Goal: Task Accomplishment & Management: Use online tool/utility

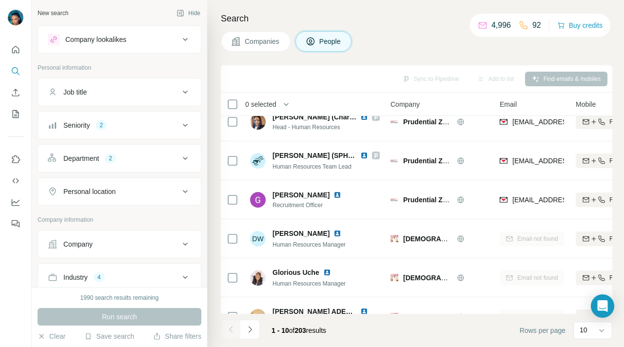
scroll to position [192, 0]
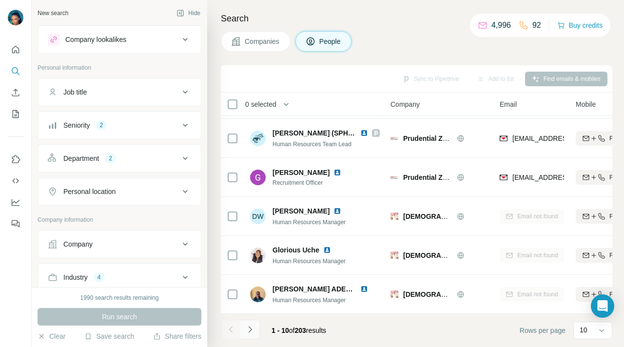
click at [251, 331] on icon "Navigate to next page" at bounding box center [250, 330] width 10 height 10
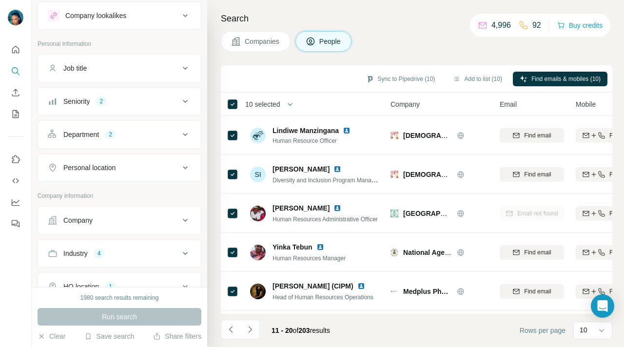
scroll to position [57, 0]
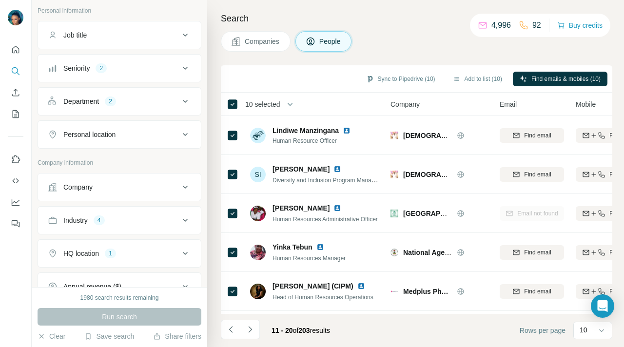
click at [186, 220] on icon at bounding box center [185, 220] width 5 height 3
click at [185, 220] on icon at bounding box center [185, 221] width 12 height 12
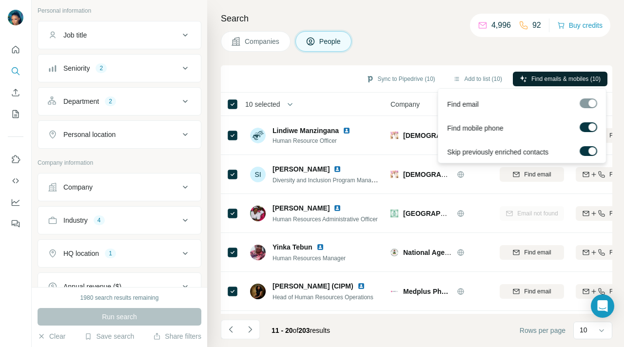
click at [559, 79] on span "Find emails & mobiles (10)" at bounding box center [566, 79] width 69 height 9
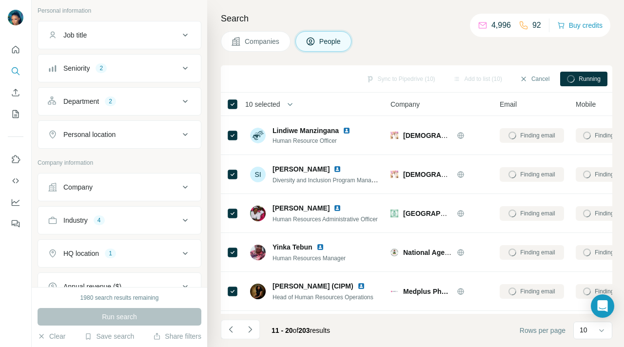
drag, startPoint x: 486, startPoint y: 103, endPoint x: 471, endPoint y: 71, distance: 35.6
click at [470, 70] on div "Sync to Pipedrive (10) Add to list (10) Cancel Running 10 selected People Compa…" at bounding box center [417, 206] width 392 height 282
click at [460, 106] on div "Company" at bounding box center [440, 103] width 98 height 11
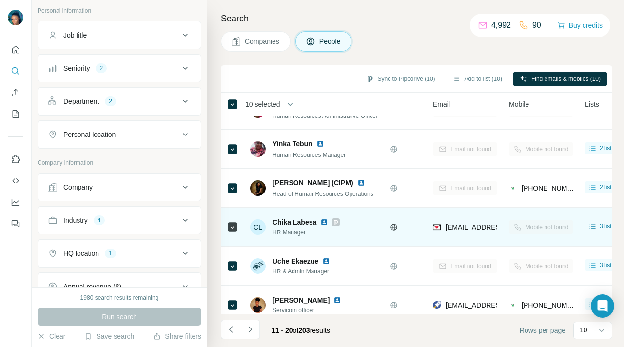
scroll to position [103, 0]
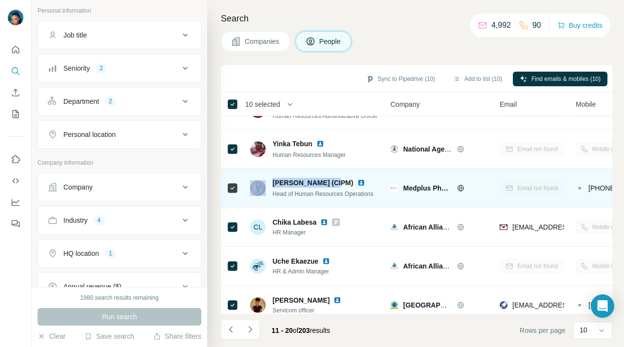
drag, startPoint x: 330, startPoint y: 181, endPoint x: 270, endPoint y: 182, distance: 60.0
click at [268, 182] on div "[PERSON_NAME] (CIPM) Head of Human Resources Operations" at bounding box center [313, 188] width 127 height 20
copy div "[PERSON_NAME]"
drag, startPoint x: 380, startPoint y: 193, endPoint x: 274, endPoint y: 197, distance: 106.9
click at [272, 197] on td "[PERSON_NAME] (CIPM) Head of Human Resources Operations" at bounding box center [314, 188] width 141 height 39
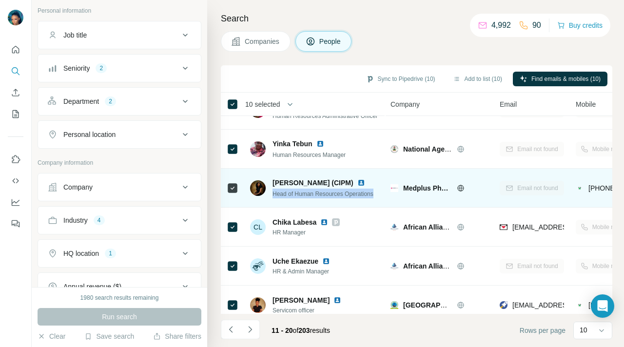
copy span "Head of Human Resources Operations"
drag, startPoint x: 401, startPoint y: 186, endPoint x: 454, endPoint y: 191, distance: 53.4
click at [454, 191] on div "Medplus Pharmacy" at bounding box center [440, 188] width 98 height 10
copy div "Medplus Pharmacy"
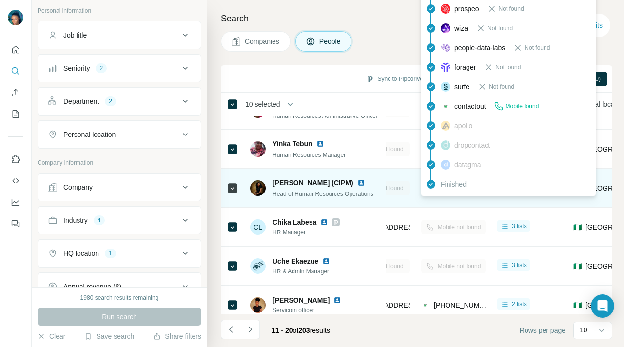
scroll to position [103, 154]
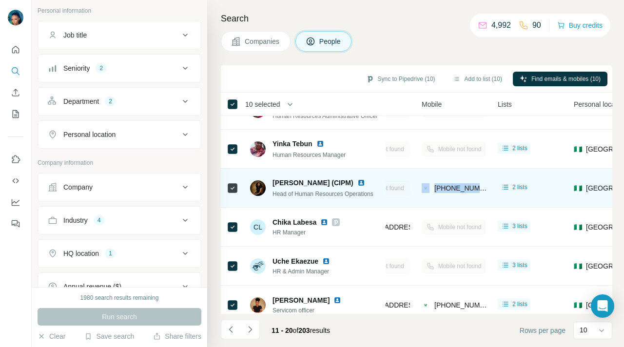
drag, startPoint x: 421, startPoint y: 190, endPoint x: 489, endPoint y: 187, distance: 67.4
click at [489, 187] on td "[PHONE_NUMBER]" at bounding box center [454, 188] width 76 height 39
copy div "[PHONE_NUMBER]"
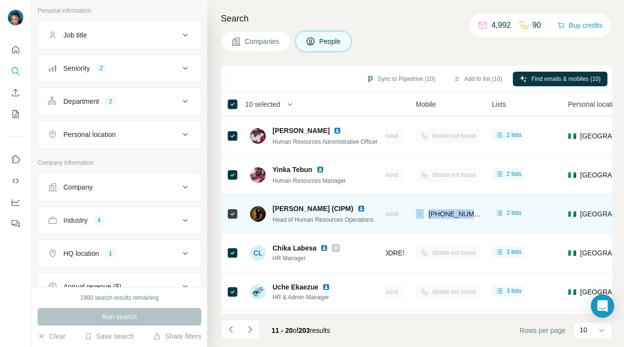
scroll to position [78, 135]
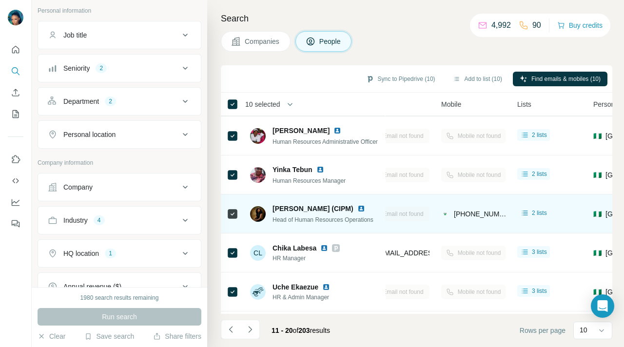
click at [371, 215] on div "Head of Human Resources Operations" at bounding box center [325, 220] width 104 height 10
click at [438, 206] on td "[PHONE_NUMBER]" at bounding box center [473, 214] width 76 height 39
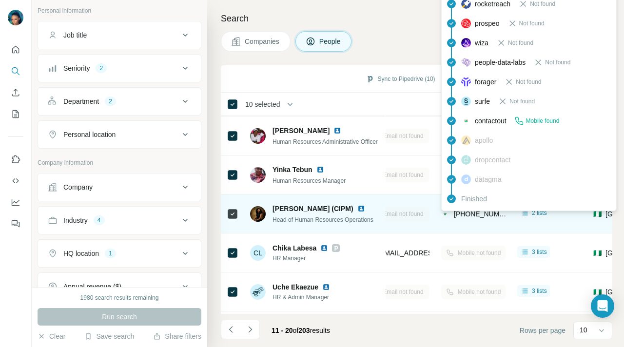
click at [494, 212] on span "[PHONE_NUMBER]" at bounding box center [484, 214] width 61 height 8
click at [457, 218] on span "[PHONE_NUMBER]" at bounding box center [481, 214] width 54 height 10
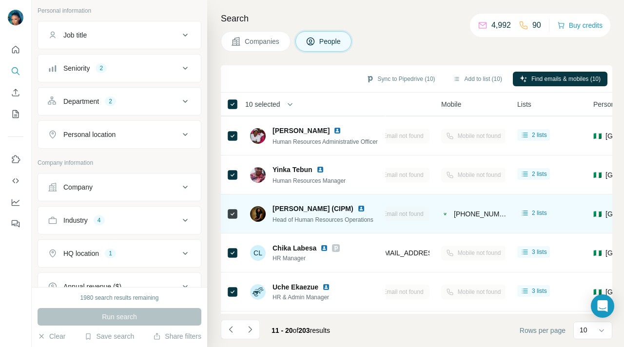
click at [466, 220] on div "[PHONE_NUMBER]" at bounding box center [473, 213] width 64 height 27
click at [308, 210] on span "[PERSON_NAME] (CIPM)" at bounding box center [313, 209] width 81 height 8
click at [260, 215] on img at bounding box center [258, 214] width 16 height 16
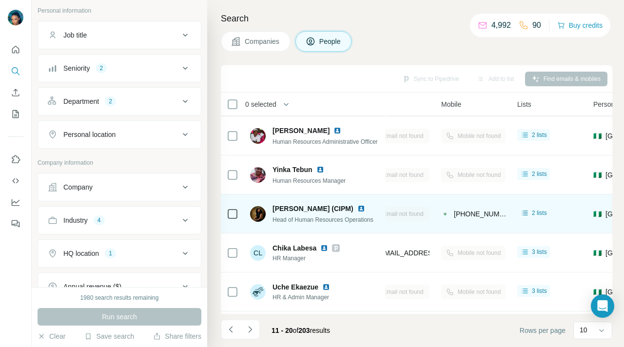
click at [257, 217] on img at bounding box center [258, 214] width 16 height 16
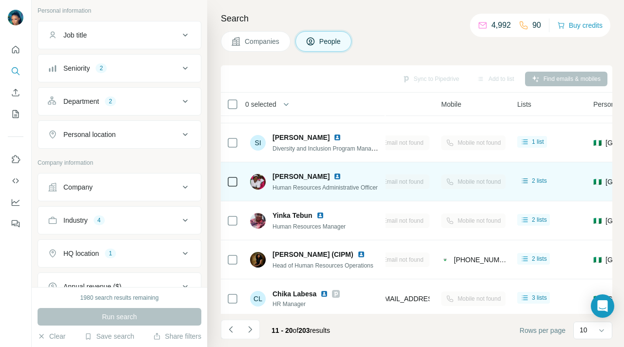
scroll to position [102, 135]
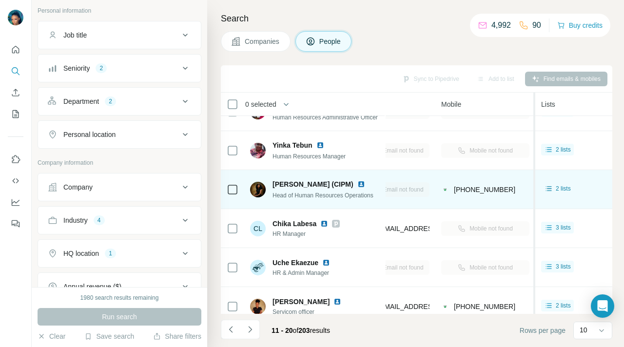
drag, startPoint x: 510, startPoint y: 193, endPoint x: 529, endPoint y: 192, distance: 19.1
click at [535, 192] on div at bounding box center [534, 300] width 2 height 414
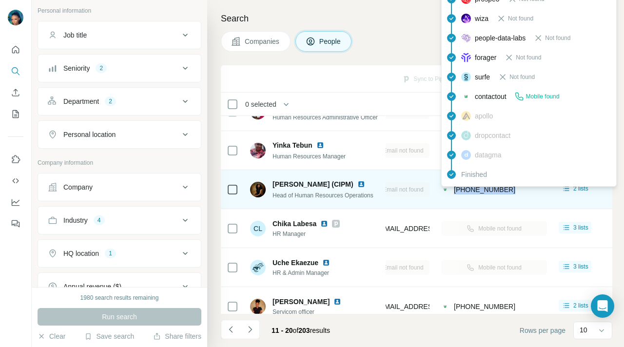
drag, startPoint x: 511, startPoint y: 190, endPoint x: 455, endPoint y: 191, distance: 55.6
click at [454, 191] on div "[PHONE_NUMBER]" at bounding box center [494, 189] width 106 height 27
copy span "[PHONE_NUMBER]"
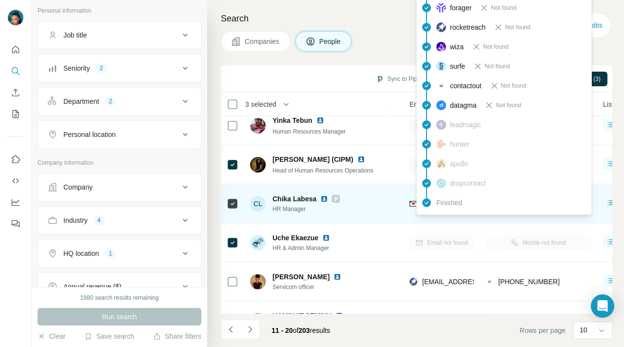
scroll to position [127, 83]
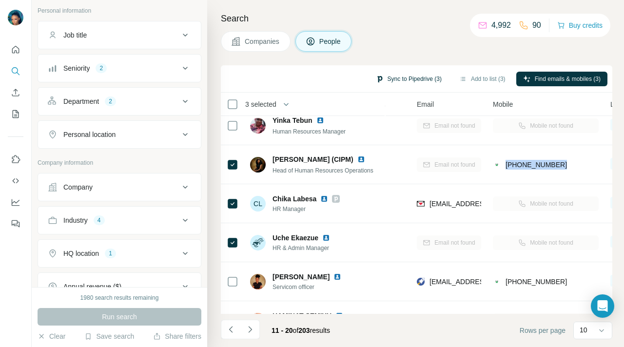
click at [415, 78] on button "Sync to Pipedrive (3)" at bounding box center [408, 79] width 79 height 15
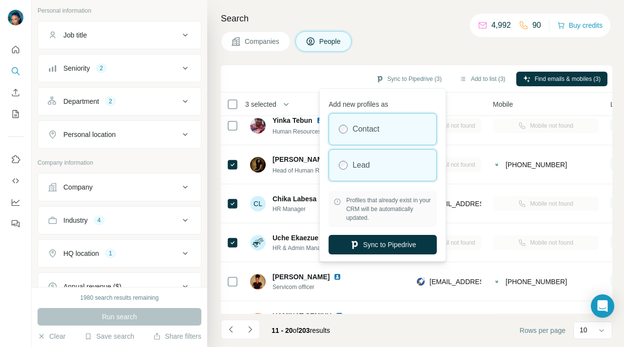
click at [382, 162] on div "Lead" at bounding box center [382, 165] width 107 height 31
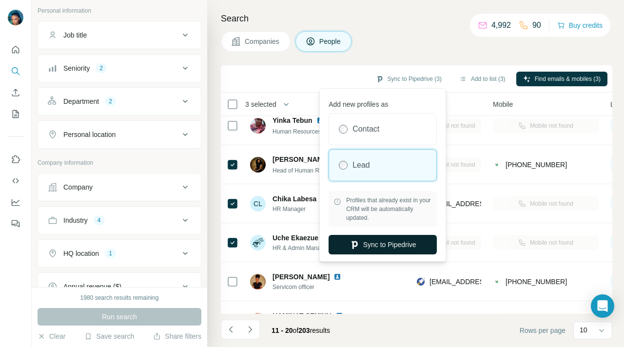
click at [366, 242] on button "Sync to Pipedrive" at bounding box center [383, 245] width 108 height 20
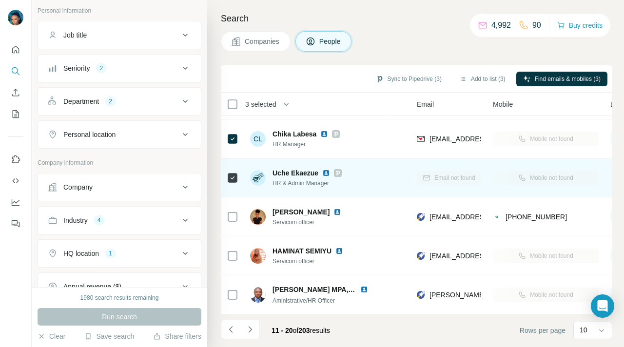
scroll to position [192, 83]
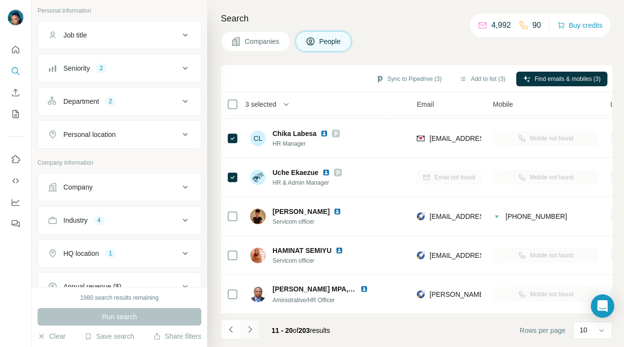
click at [250, 329] on icon "Navigate to next page" at bounding box center [250, 330] width 10 height 10
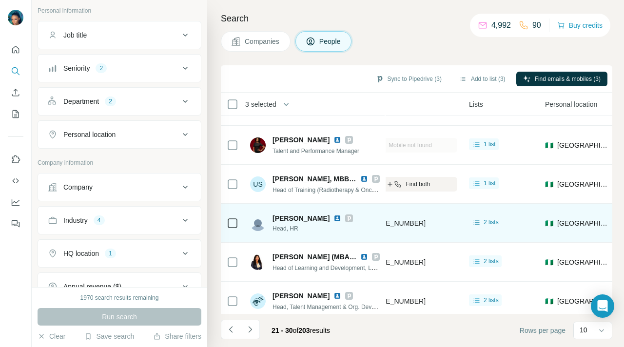
scroll to position [192, 224]
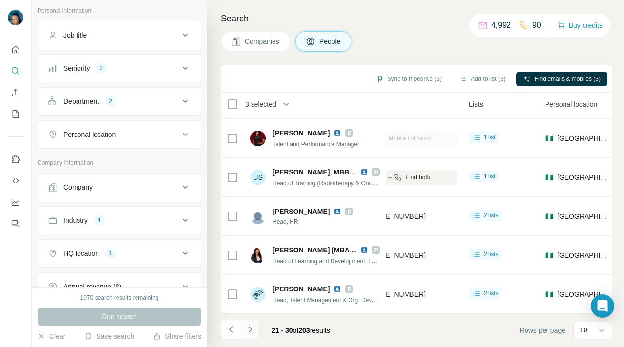
click at [249, 330] on icon "Navigate to next page" at bounding box center [250, 330] width 10 height 10
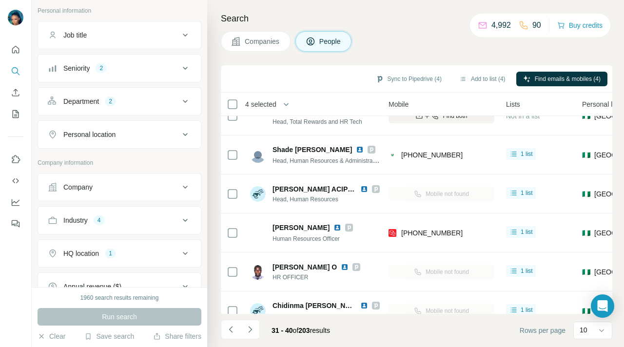
scroll to position [0, 187]
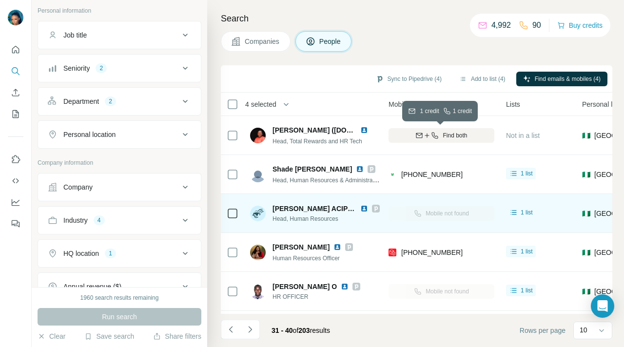
click at [457, 133] on span "Find both" at bounding box center [455, 135] width 24 height 9
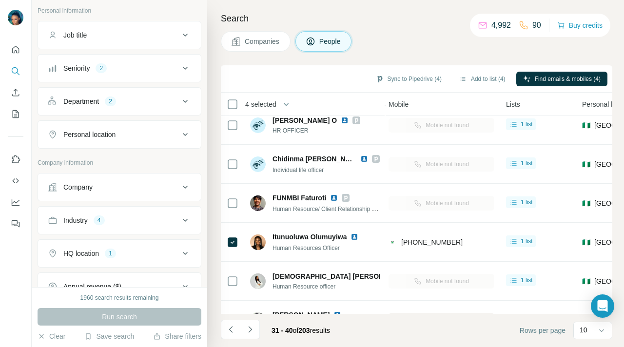
scroll to position [192, 187]
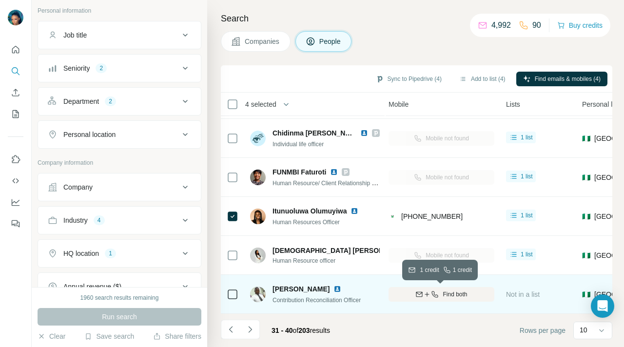
click at [429, 296] on icon "button" at bounding box center [427, 295] width 8 height 8
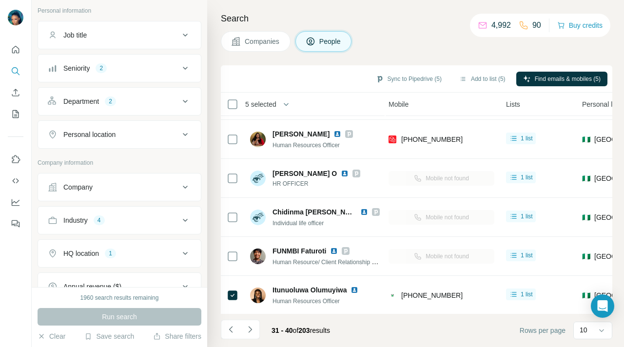
scroll to position [80, 187]
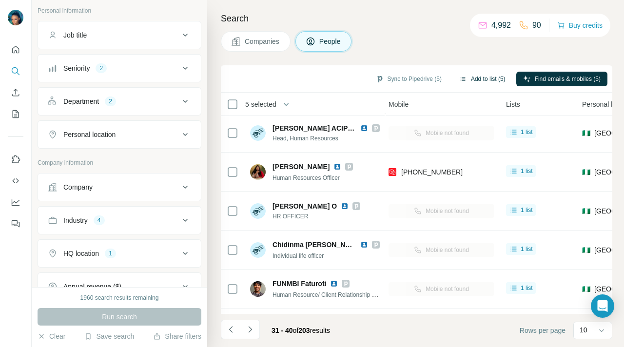
click at [479, 78] on button "Add to list (5)" at bounding box center [483, 79] width 60 height 15
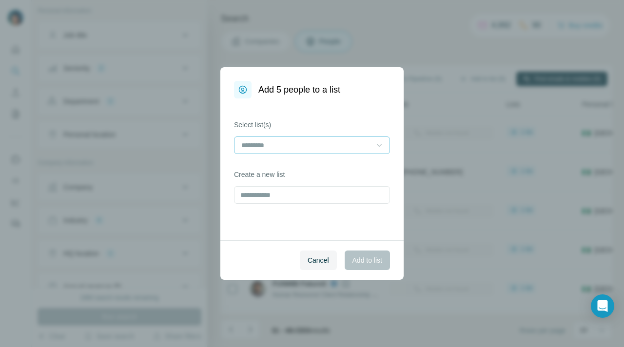
click at [380, 144] on icon at bounding box center [379, 145] width 10 height 10
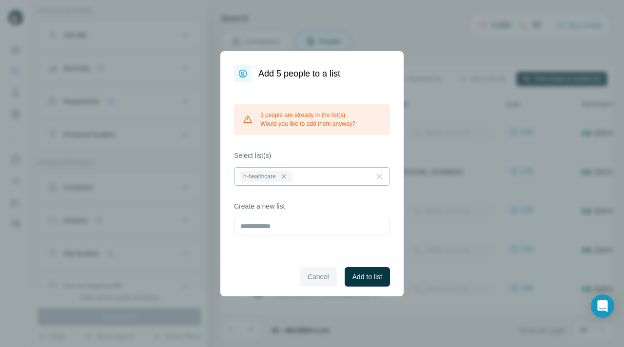
click at [311, 275] on span "Cancel" at bounding box center [318, 277] width 21 height 10
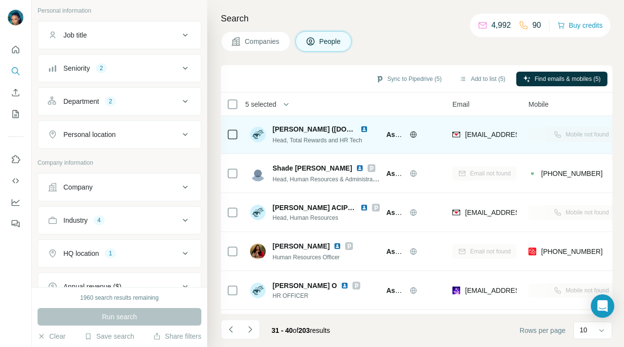
scroll to position [1, 16]
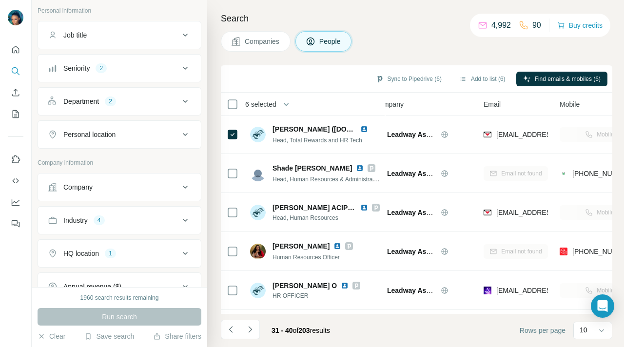
click at [285, 102] on icon "button" at bounding box center [286, 104] width 10 height 10
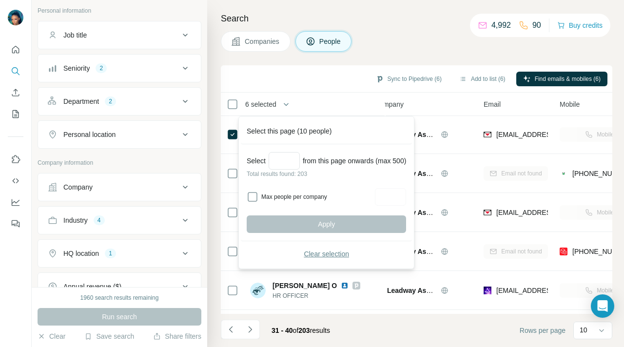
click at [313, 253] on span "Clear selection" at bounding box center [326, 254] width 45 height 10
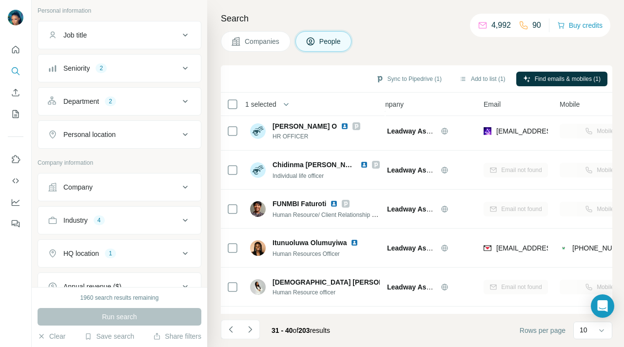
scroll to position [192, 16]
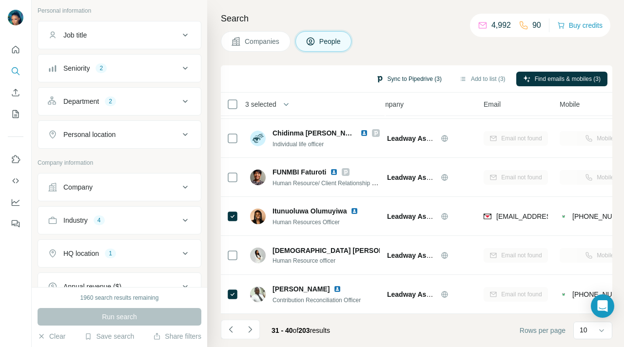
click at [416, 78] on button "Sync to Pipedrive (3)" at bounding box center [408, 79] width 79 height 15
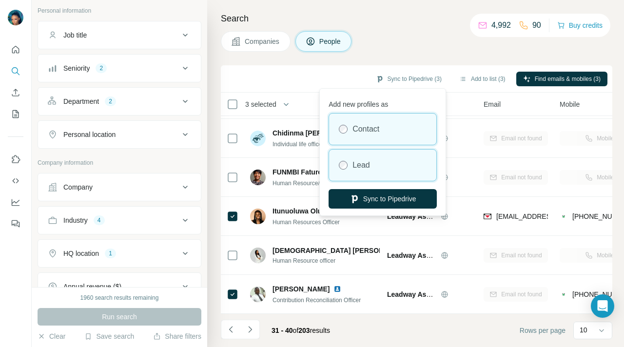
click at [398, 166] on div "Lead" at bounding box center [382, 165] width 107 height 31
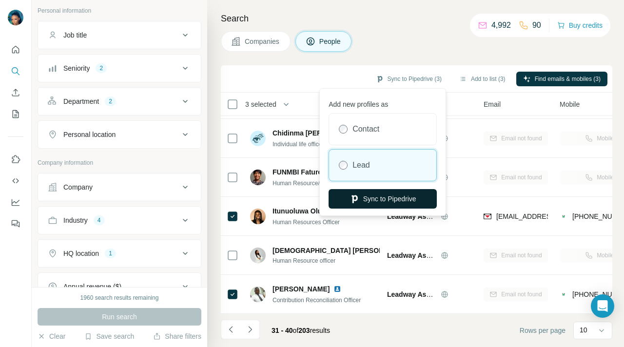
click at [393, 198] on button "Sync to Pipedrive" at bounding box center [383, 199] width 108 height 20
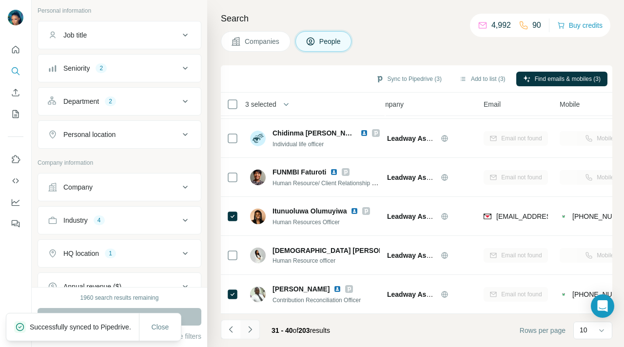
click at [254, 328] on icon "Navigate to next page" at bounding box center [250, 330] width 10 height 10
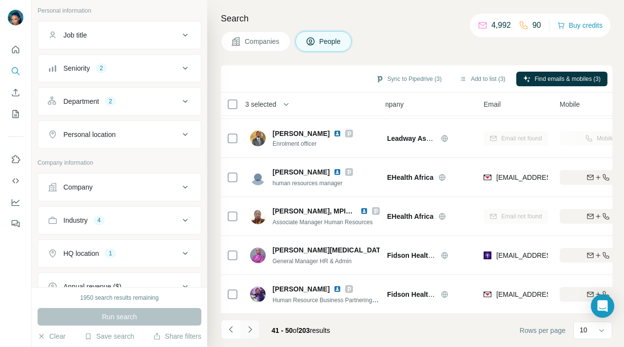
click at [251, 331] on icon "Navigate to next page" at bounding box center [250, 330] width 10 height 10
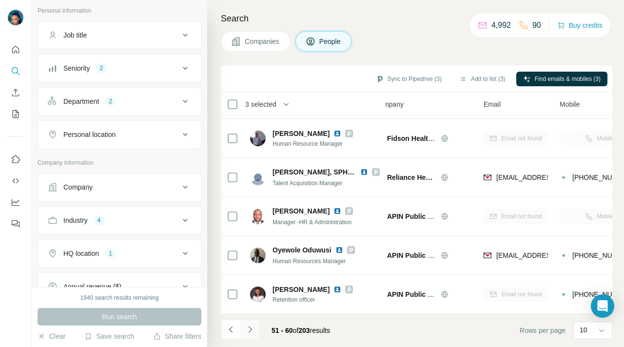
click at [251, 330] on icon "Navigate to next page" at bounding box center [249, 329] width 3 height 6
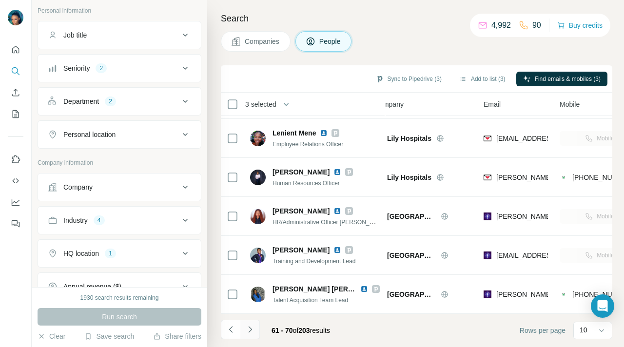
click at [252, 330] on icon "Navigate to next page" at bounding box center [250, 330] width 10 height 10
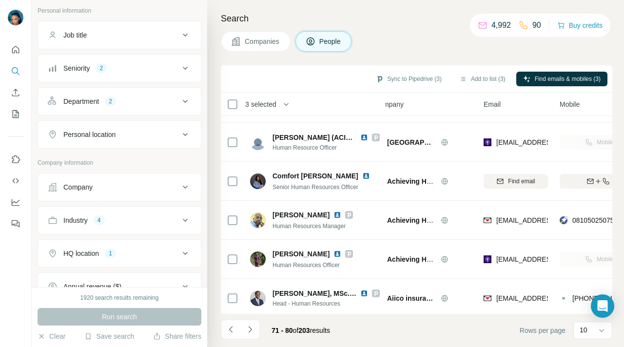
scroll to position [0, 16]
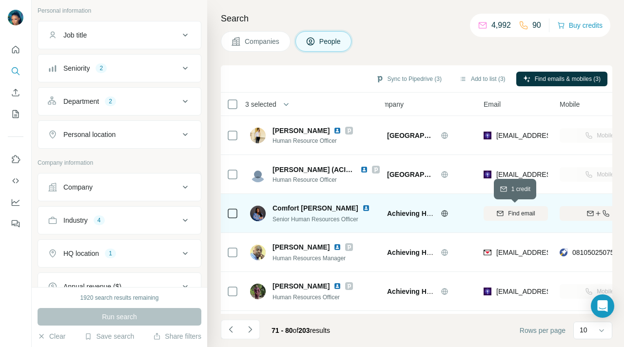
click at [528, 212] on span "Find email" at bounding box center [521, 213] width 27 height 9
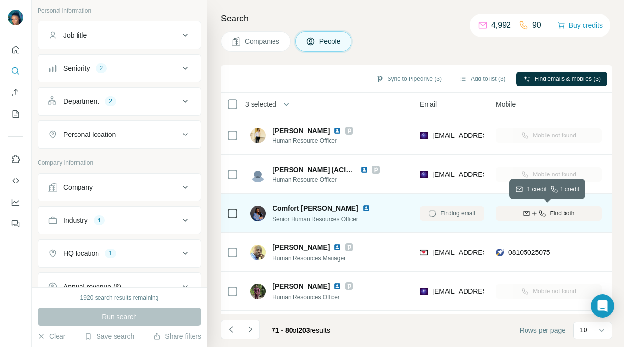
scroll to position [4, 73]
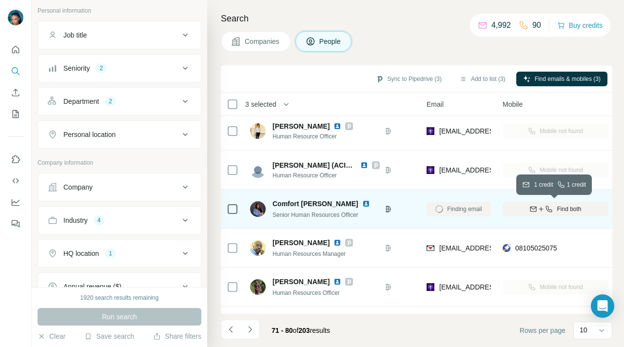
click at [565, 211] on span "Find both" at bounding box center [569, 209] width 24 height 9
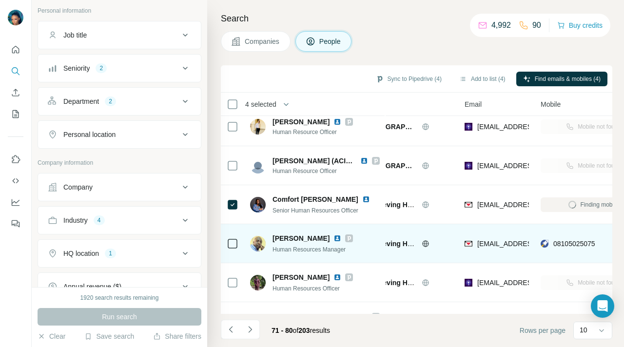
scroll to position [0, 35]
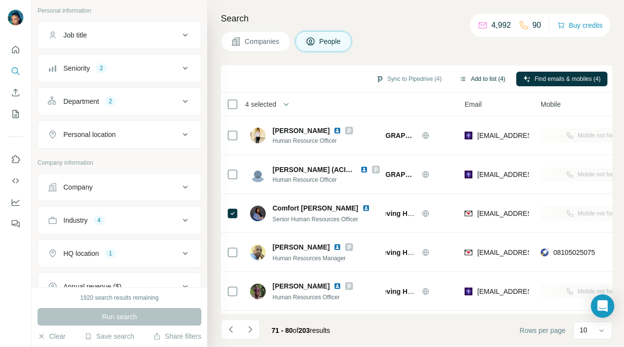
click at [483, 78] on button "Add to list (4)" at bounding box center [483, 79] width 60 height 15
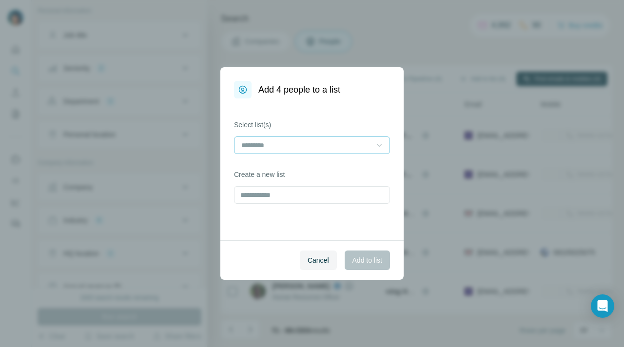
click at [379, 145] on icon at bounding box center [379, 145] width 10 height 10
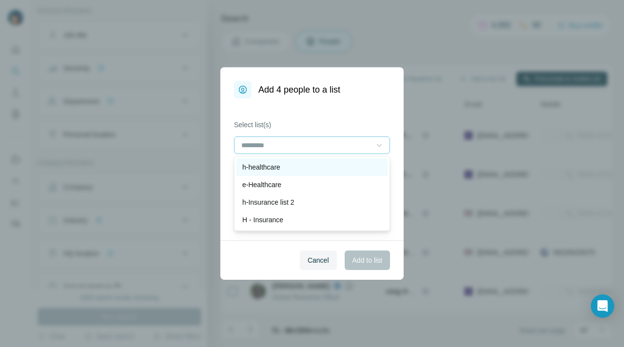
click at [327, 171] on div "h-healthcare" at bounding box center [311, 167] width 139 height 10
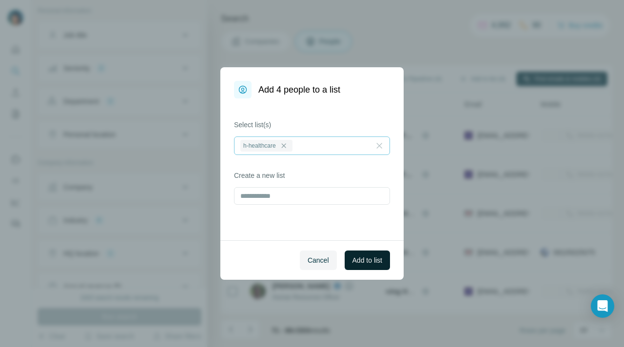
click at [378, 259] on span "Add to list" at bounding box center [368, 261] width 30 height 10
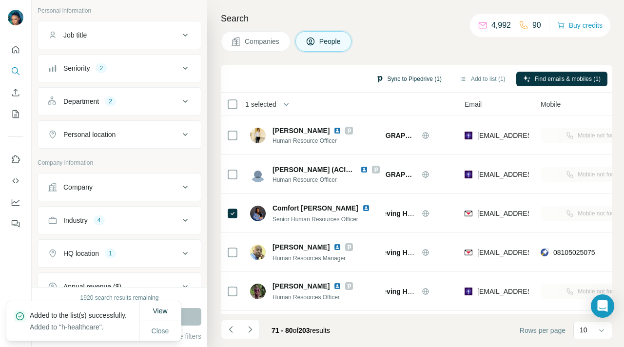
click at [423, 80] on button "Sync to Pipedrive (1)" at bounding box center [408, 79] width 79 height 15
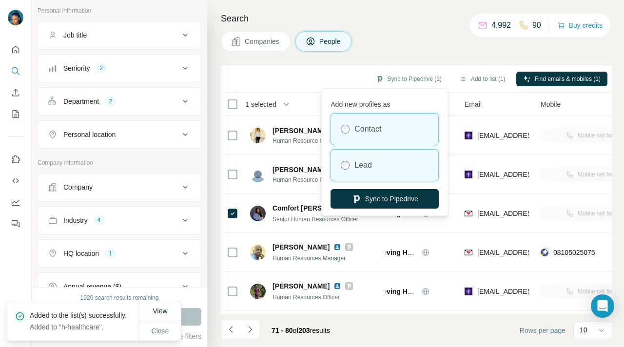
click at [405, 158] on div "Lead" at bounding box center [384, 165] width 107 height 31
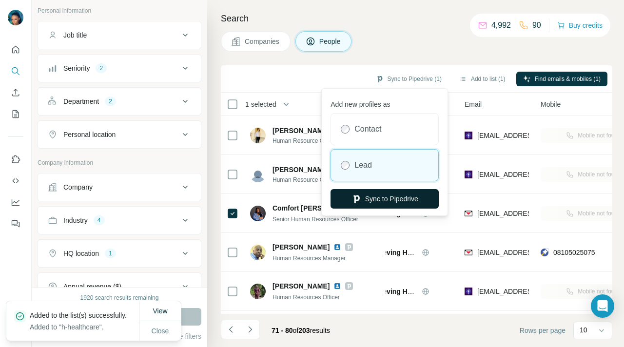
click at [402, 199] on button "Sync to Pipedrive" at bounding box center [385, 199] width 108 height 20
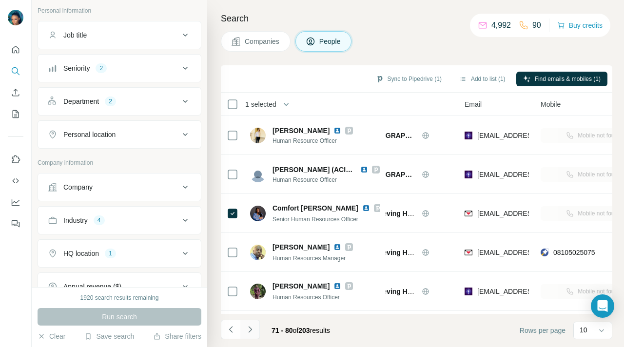
click at [253, 330] on icon "Navigate to next page" at bounding box center [250, 330] width 10 height 10
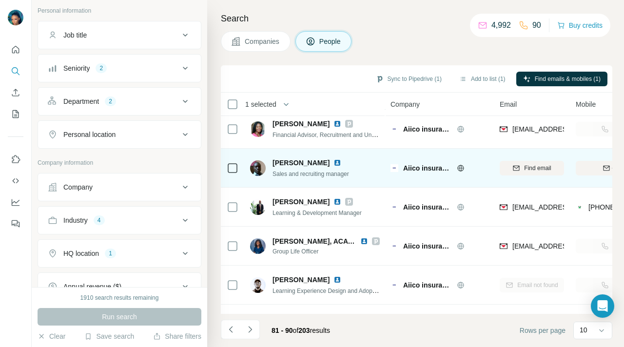
scroll to position [192, 0]
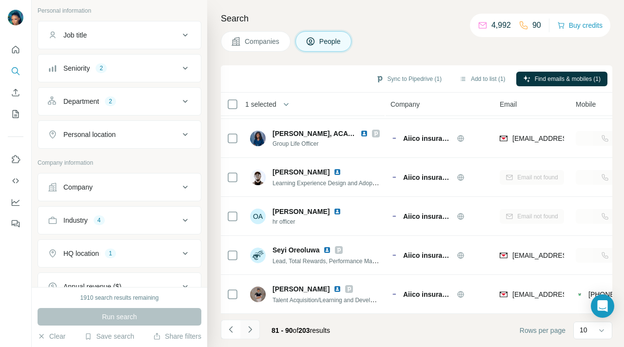
click at [253, 328] on icon "Navigate to next page" at bounding box center [250, 330] width 10 height 10
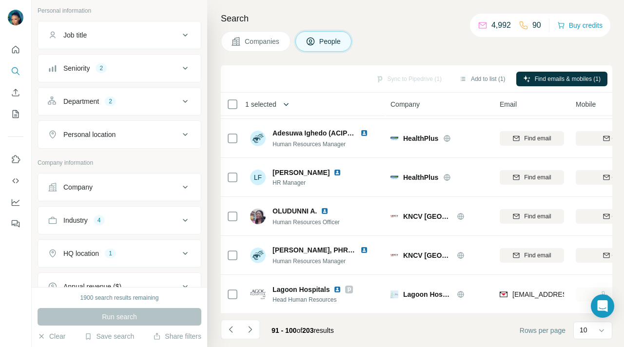
click at [286, 103] on icon "button" at bounding box center [286, 104] width 5 height 3
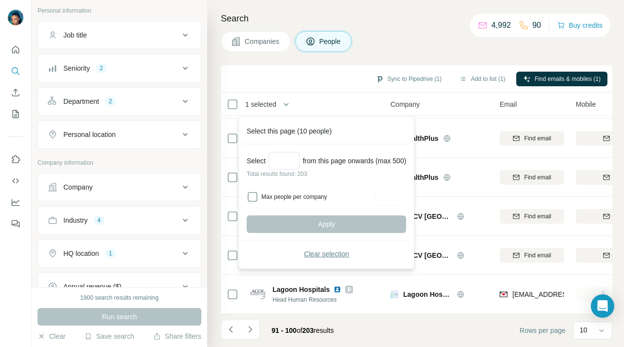
click at [323, 258] on span "Clear selection" at bounding box center [326, 254] width 45 height 10
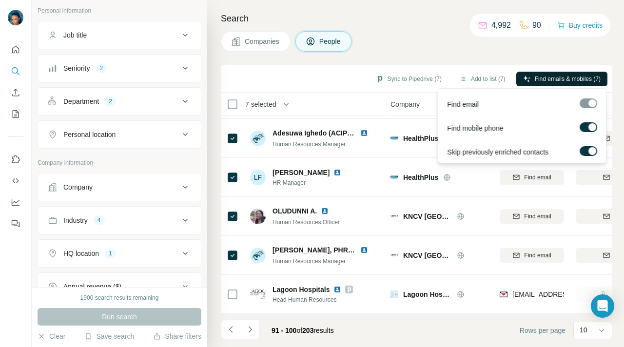
click at [553, 76] on span "Find emails & mobiles (7)" at bounding box center [568, 79] width 66 height 9
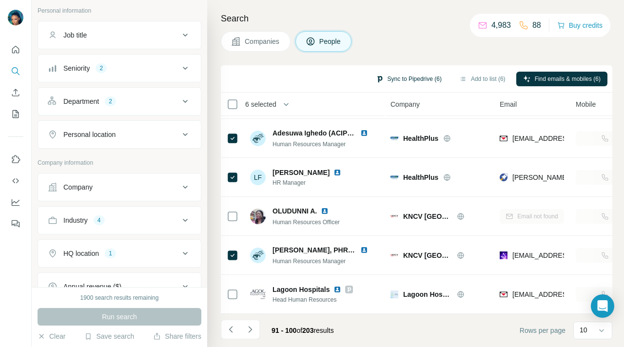
click at [418, 77] on button "Sync to Pipedrive (6)" at bounding box center [408, 79] width 79 height 15
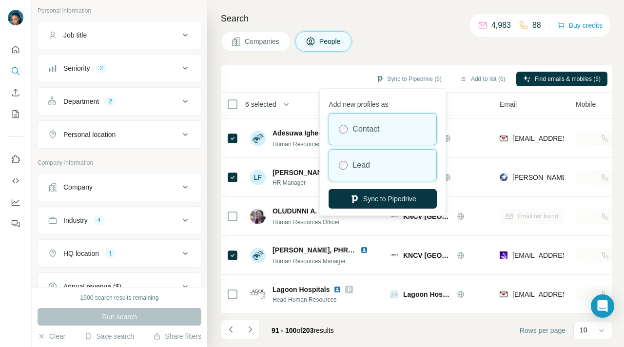
click at [378, 167] on div "Lead" at bounding box center [382, 165] width 107 height 31
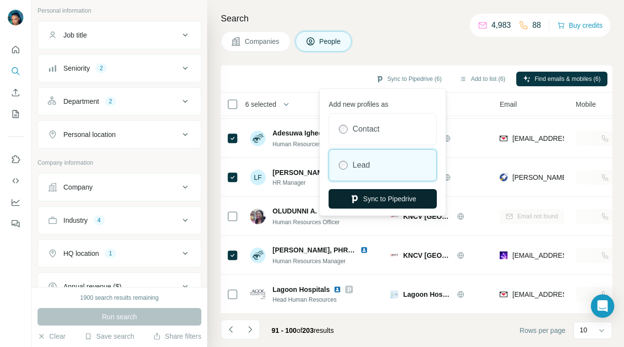
click at [371, 196] on button "Sync to Pipedrive" at bounding box center [383, 199] width 108 height 20
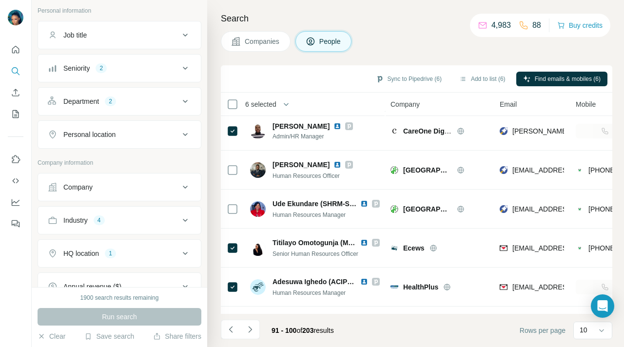
scroll to position [0, 0]
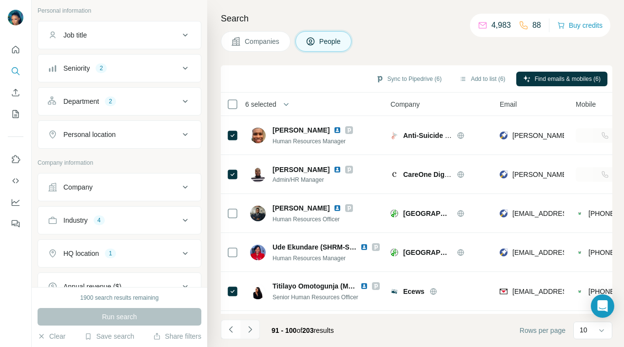
click at [250, 331] on icon "Navigate to next page" at bounding box center [249, 329] width 3 height 6
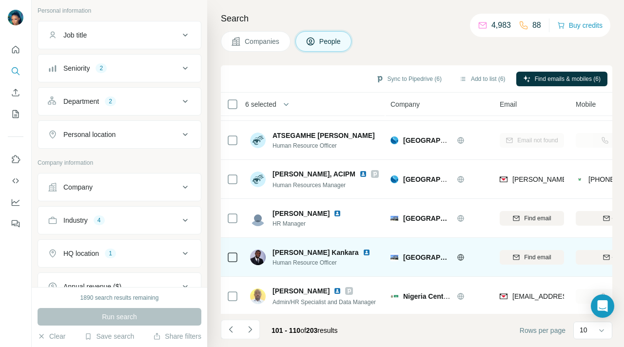
scroll to position [154, 0]
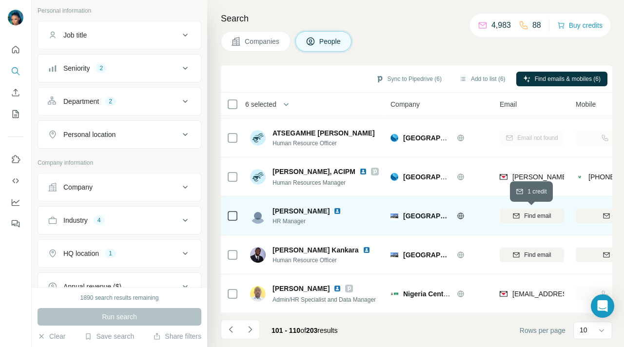
click at [537, 214] on span "Find email" at bounding box center [537, 216] width 27 height 9
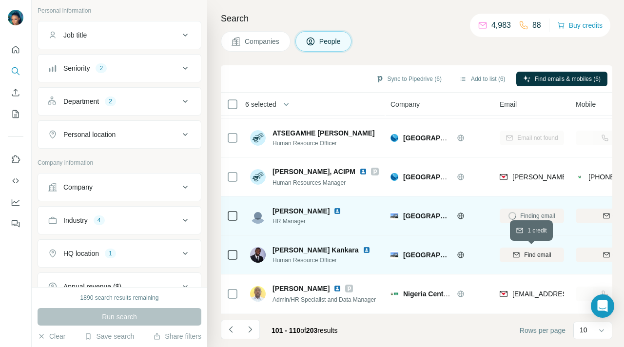
click at [533, 256] on span "Find email" at bounding box center [537, 255] width 27 height 9
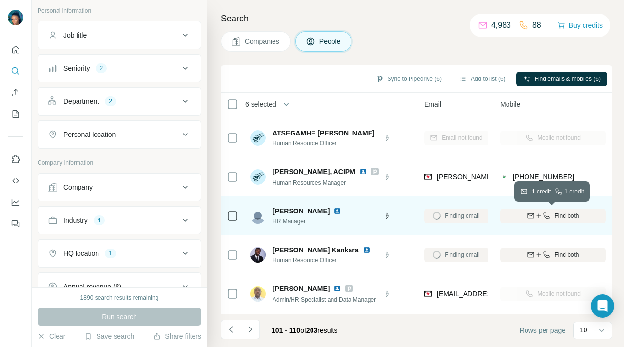
click at [563, 216] on span "Find both" at bounding box center [566, 216] width 24 height 9
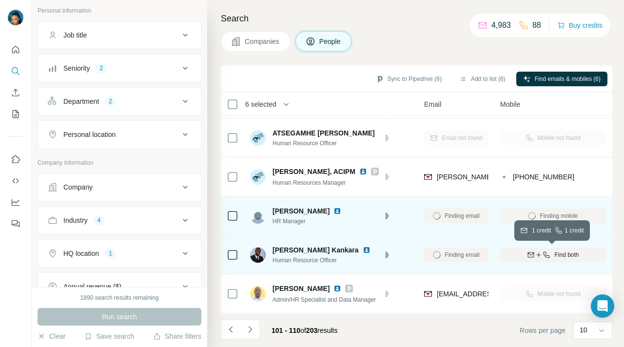
click at [560, 254] on span "Find both" at bounding box center [566, 255] width 24 height 9
click at [288, 104] on icon "button" at bounding box center [286, 104] width 5 height 3
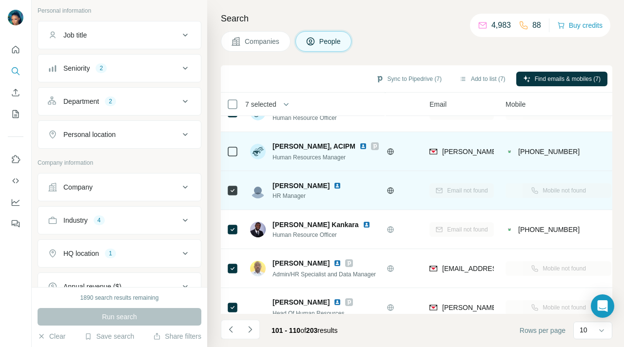
scroll to position [192, 70]
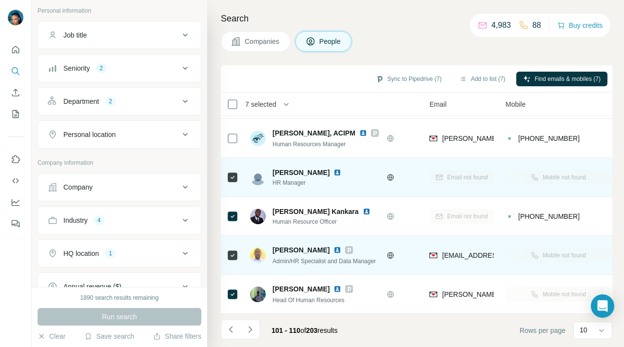
click at [231, 261] on div at bounding box center [233, 255] width 12 height 27
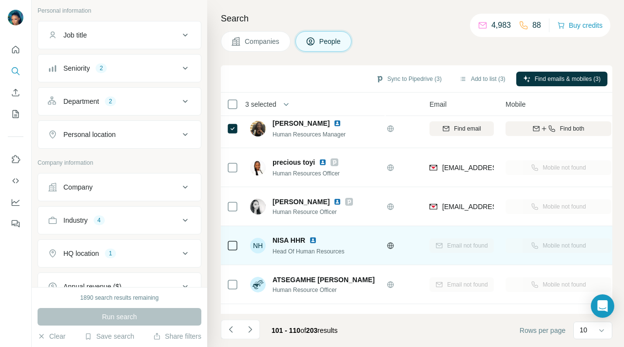
scroll to position [0, 70]
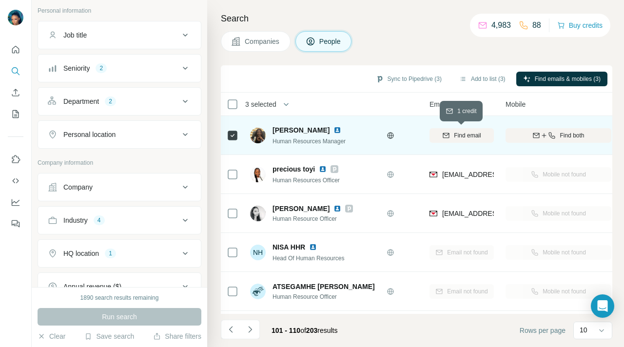
click at [471, 137] on span "Find email" at bounding box center [467, 135] width 27 height 9
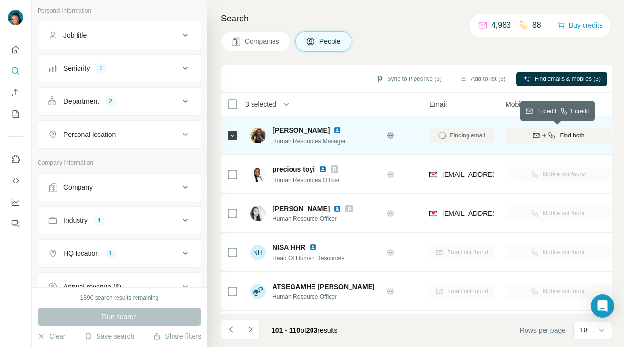
click at [569, 138] on span "Find both" at bounding box center [572, 135] width 24 height 9
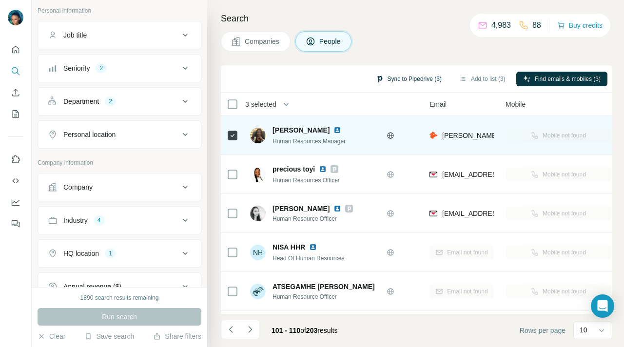
click at [419, 76] on button "Sync to Pipedrive (3)" at bounding box center [408, 79] width 79 height 15
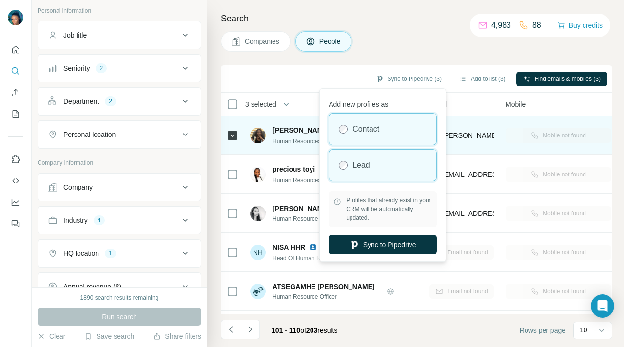
click at [398, 171] on div "Lead" at bounding box center [382, 165] width 107 height 31
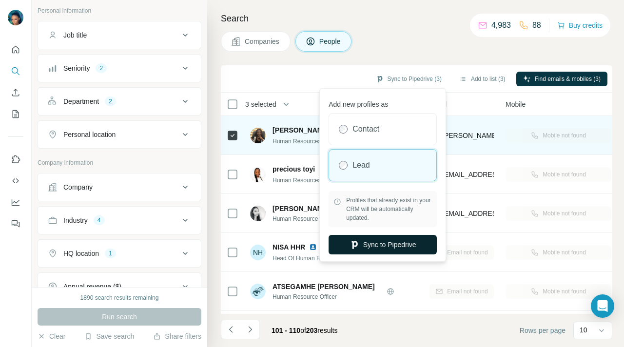
click at [396, 244] on button "Sync to Pipedrive" at bounding box center [383, 245] width 108 height 20
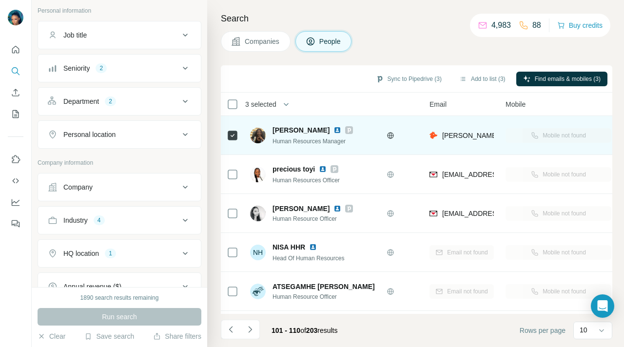
click at [249, 330] on icon "Navigate to next page" at bounding box center [250, 330] width 10 height 10
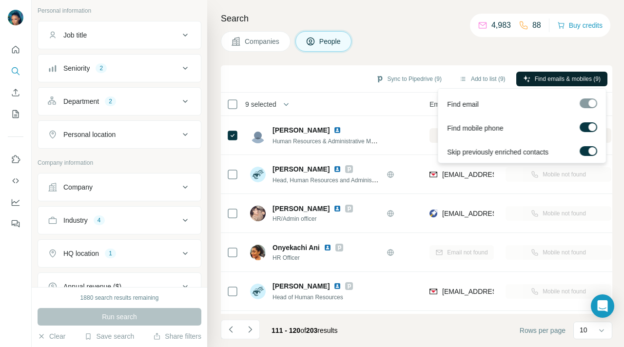
click at [546, 75] on span "Find emails & mobiles (9)" at bounding box center [568, 79] width 66 height 9
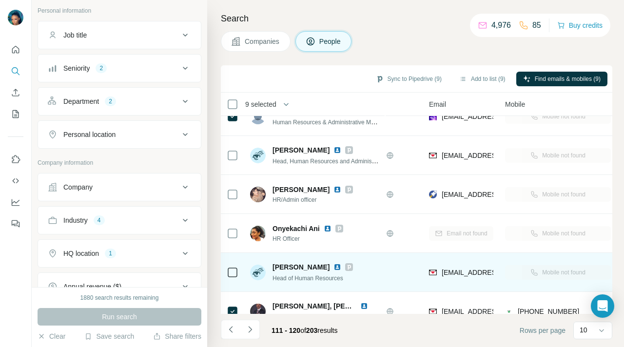
scroll to position [0, 71]
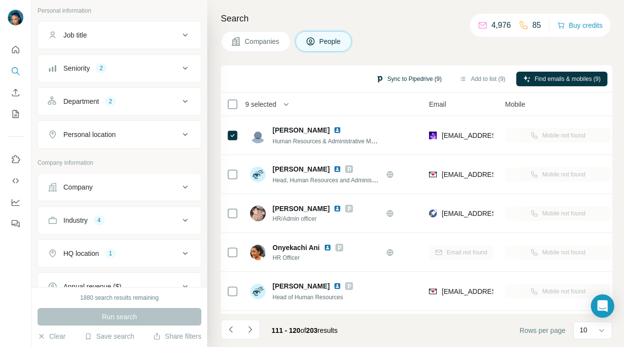
click at [412, 77] on button "Sync to Pipedrive (9)" at bounding box center [408, 79] width 79 height 15
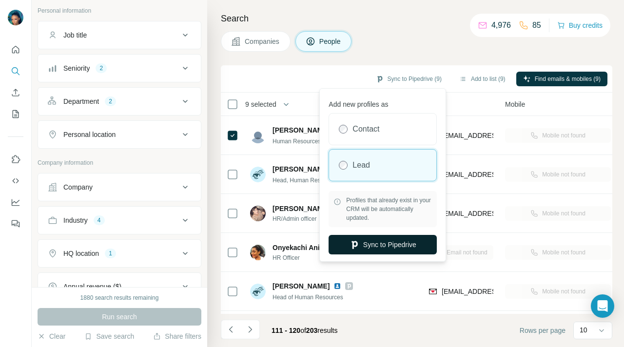
click at [373, 245] on button "Sync to Pipedrive" at bounding box center [383, 245] width 108 height 20
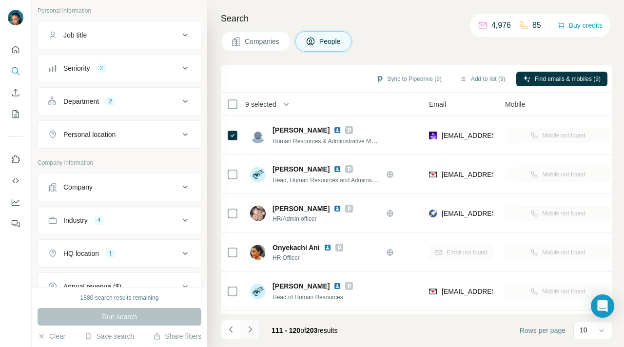
click at [250, 330] on icon "Navigate to next page" at bounding box center [249, 329] width 3 height 6
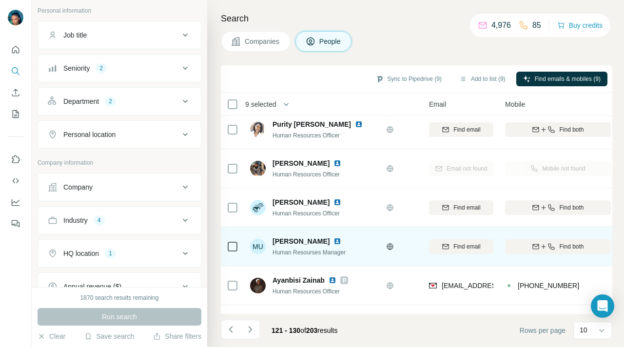
scroll to position [192, 71]
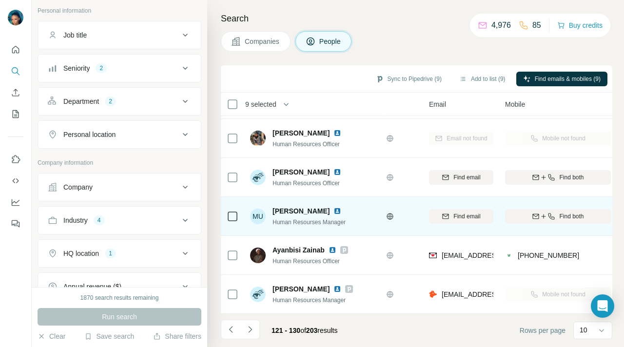
click at [238, 216] on td at bounding box center [232, 216] width 23 height 39
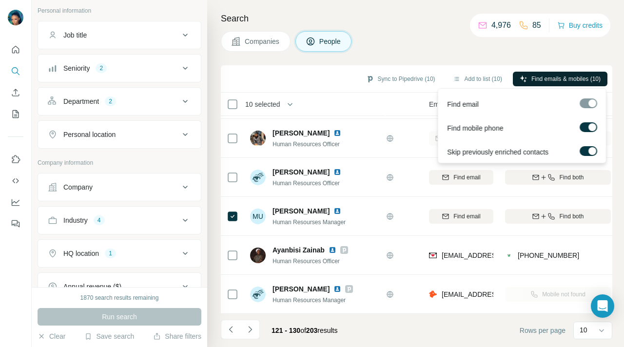
click at [535, 79] on span "Find emails & mobiles (10)" at bounding box center [566, 79] width 69 height 9
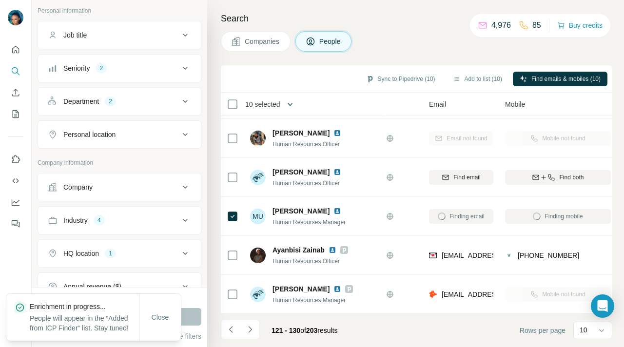
click at [290, 104] on icon "button" at bounding box center [290, 104] width 10 height 10
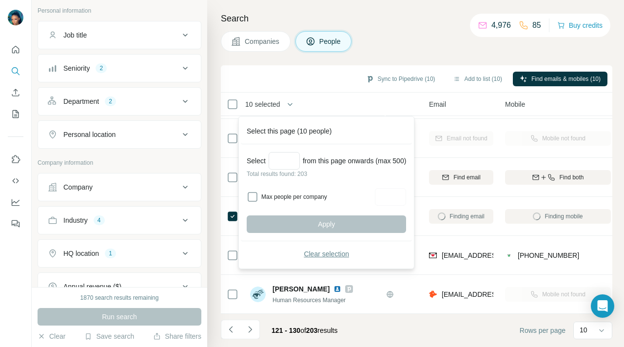
click at [333, 251] on span "Clear selection" at bounding box center [326, 254] width 45 height 10
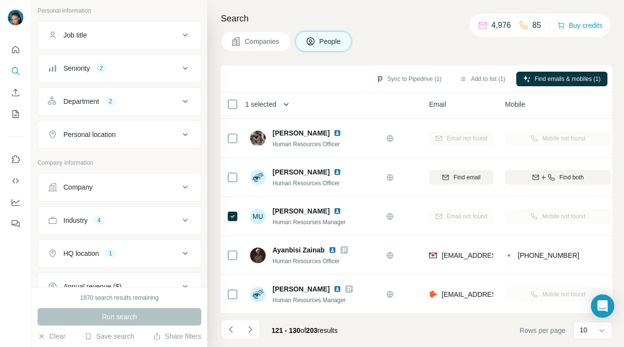
click at [289, 103] on icon "button" at bounding box center [286, 104] width 5 height 3
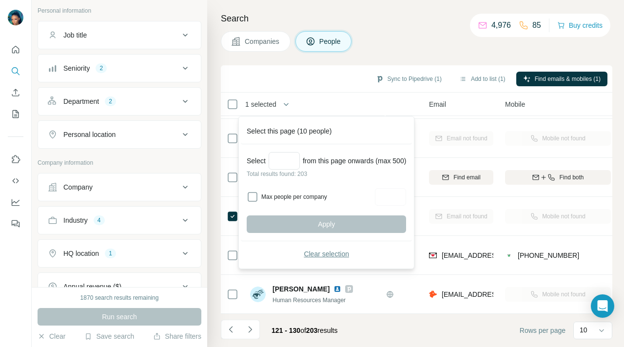
click at [334, 254] on span "Clear selection" at bounding box center [326, 254] width 45 height 10
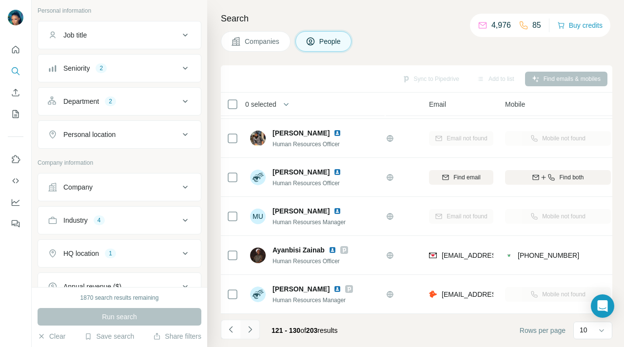
click at [249, 330] on icon "Navigate to next page" at bounding box center [250, 330] width 10 height 10
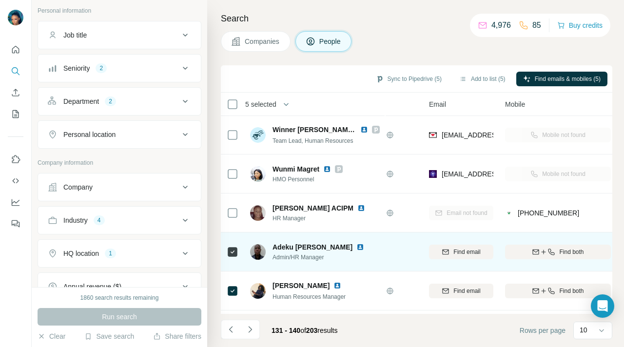
scroll to position [0, 71]
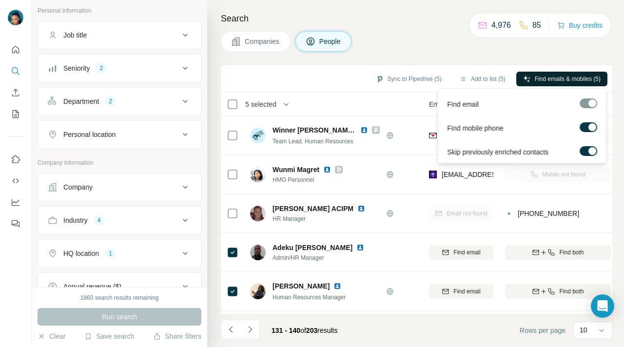
click at [556, 76] on span "Find emails & mobiles (5)" at bounding box center [568, 79] width 66 height 9
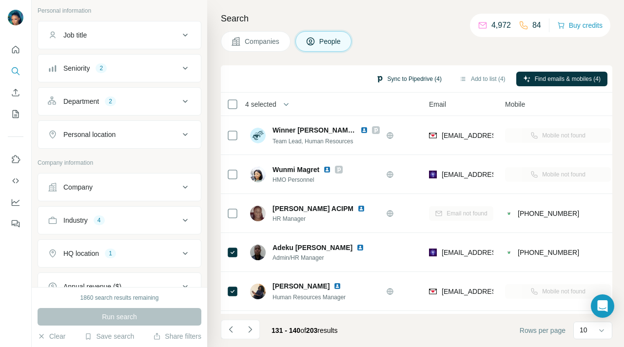
click at [418, 77] on button "Sync to Pipedrive (4)" at bounding box center [408, 79] width 79 height 15
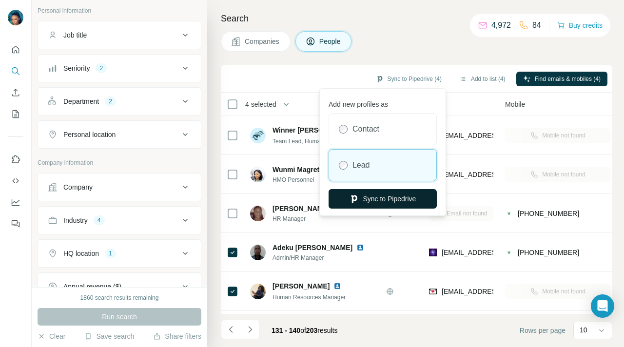
click at [384, 199] on button "Sync to Pipedrive" at bounding box center [383, 199] width 108 height 20
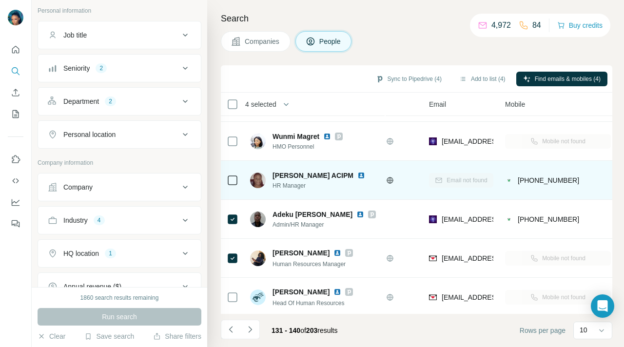
scroll to position [192, 71]
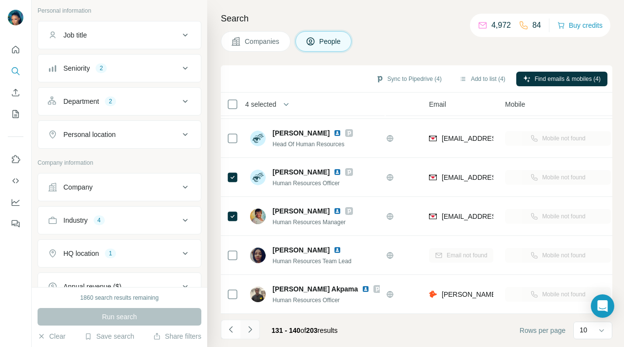
click at [251, 330] on icon "Navigate to next page" at bounding box center [250, 330] width 10 height 10
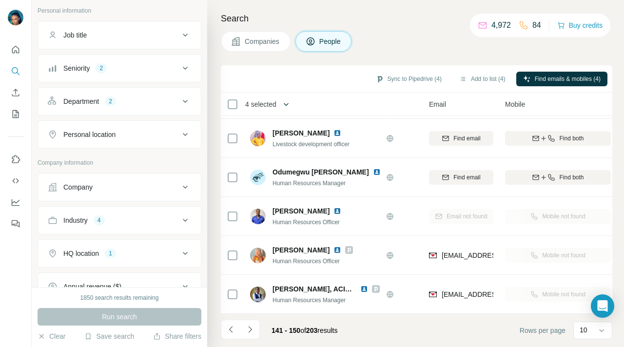
click at [290, 103] on icon "button" at bounding box center [286, 104] width 10 height 10
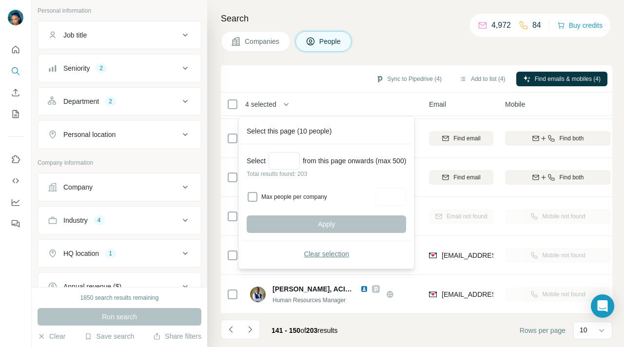
click at [322, 256] on span "Clear selection" at bounding box center [326, 254] width 45 height 10
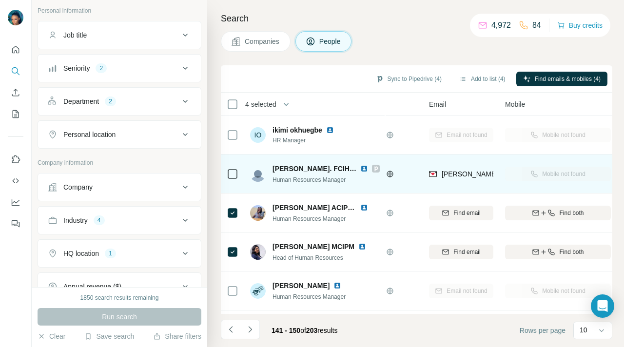
scroll to position [0, 71]
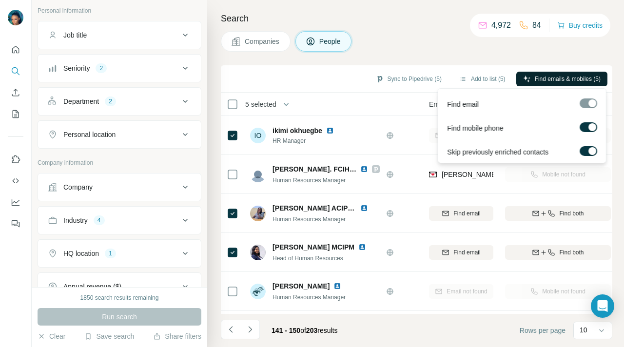
click at [553, 78] on span "Find emails & mobiles (5)" at bounding box center [568, 79] width 66 height 9
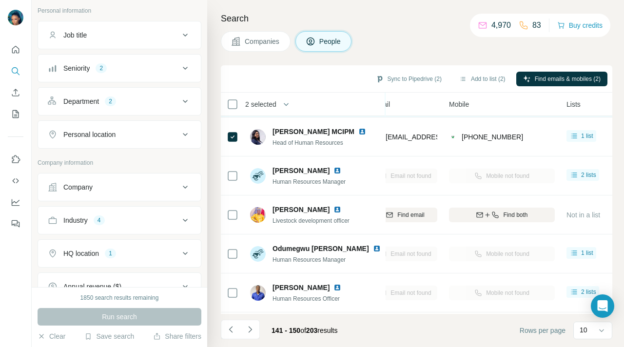
scroll to position [0, 127]
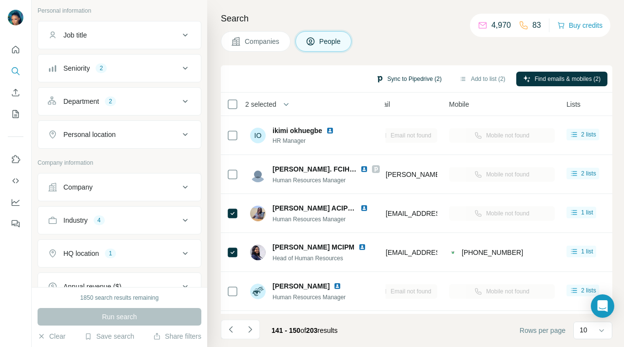
click at [394, 77] on button "Sync to Pipedrive (2)" at bounding box center [408, 79] width 79 height 15
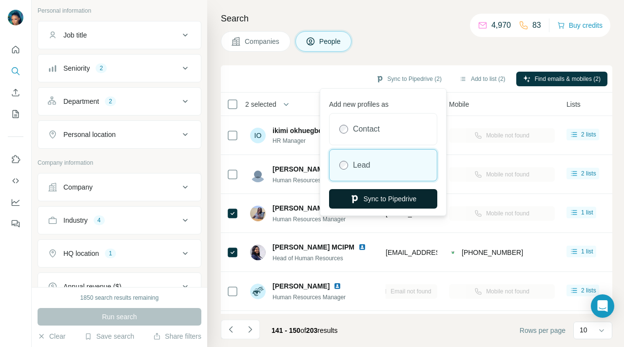
click at [390, 201] on button "Sync to Pipedrive" at bounding box center [383, 199] width 108 height 20
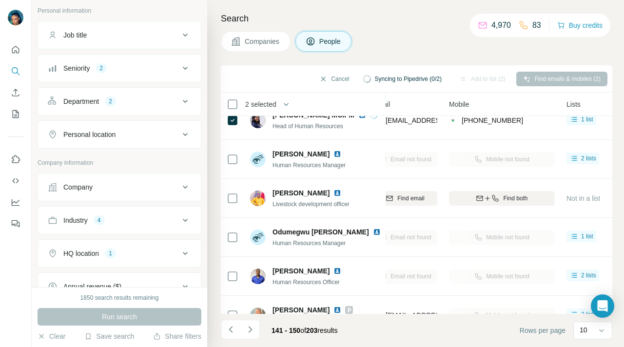
scroll to position [192, 127]
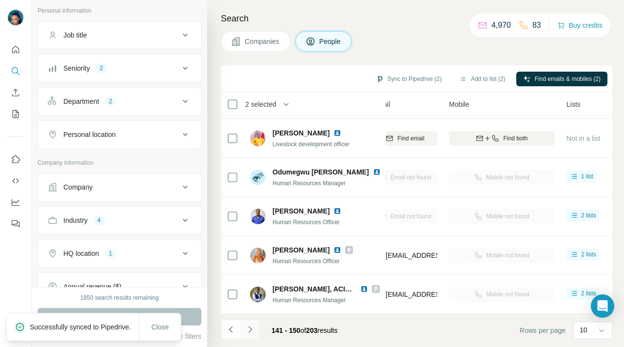
click at [252, 330] on icon "Navigate to next page" at bounding box center [250, 330] width 10 height 10
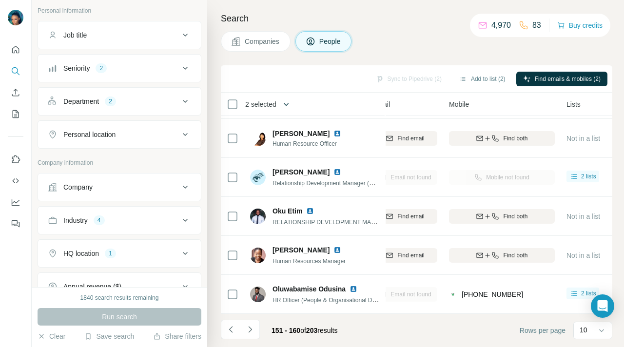
click at [287, 103] on icon "button" at bounding box center [286, 104] width 5 height 3
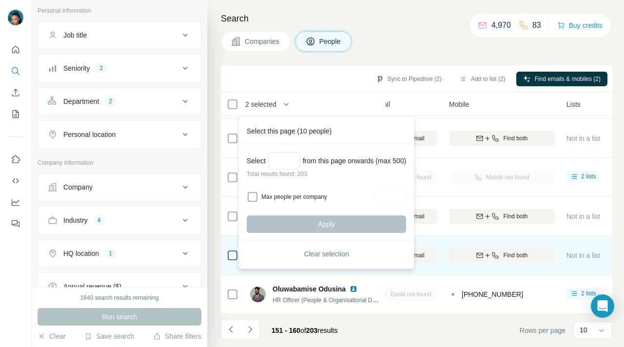
drag, startPoint x: 320, startPoint y: 248, endPoint x: 322, endPoint y: 253, distance: 5.0
click at [322, 253] on span "Clear selection" at bounding box center [326, 254] width 45 height 10
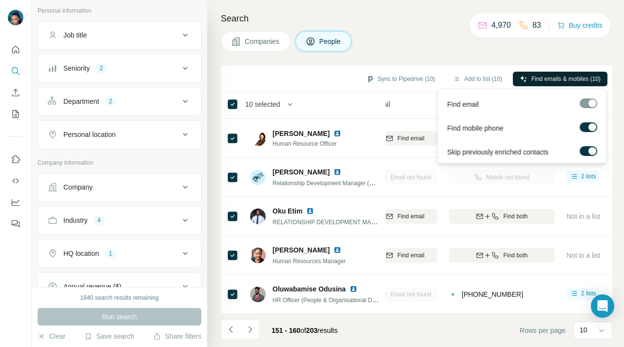
click at [557, 79] on span "Find emails & mobiles (10)" at bounding box center [566, 79] width 69 height 9
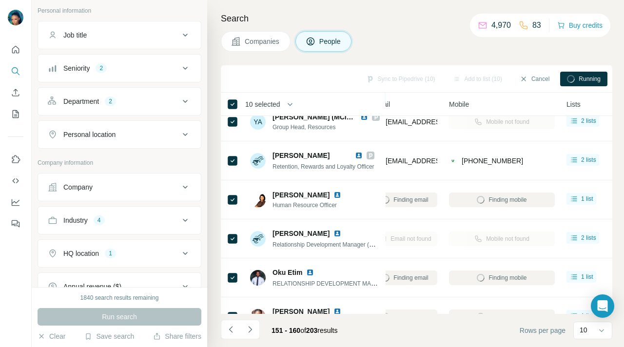
scroll to position [130, 127]
